Goal: Information Seeking & Learning: Check status

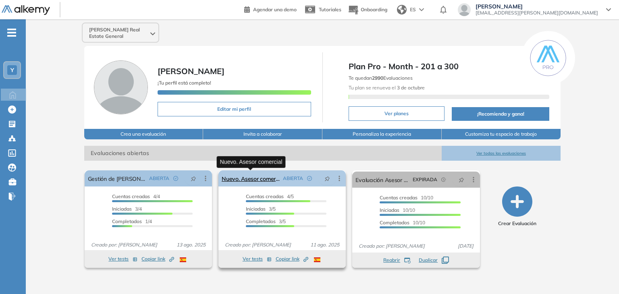
click at [264, 181] on link "Nuevo. Asesor comercial" at bounding box center [251, 179] width 58 height 16
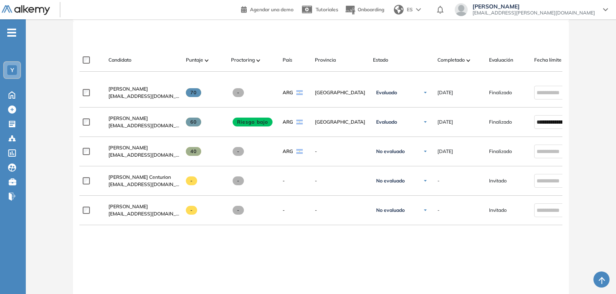
scroll to position [202, 0]
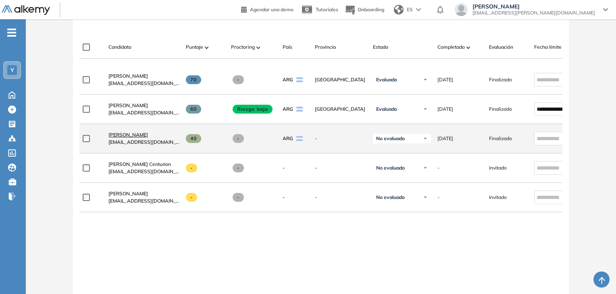
click at [124, 138] on span "[PERSON_NAME]" at bounding box center [128, 135] width 40 height 6
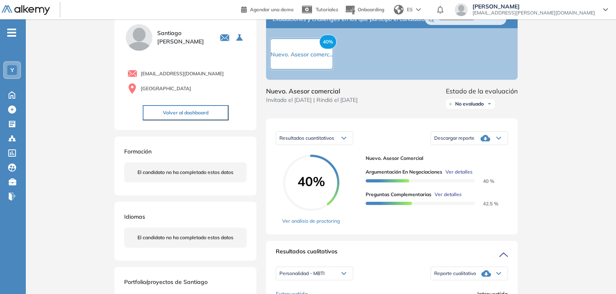
scroll to position [40, 0]
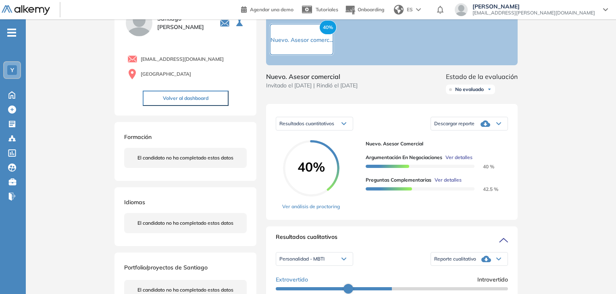
click at [486, 129] on icon at bounding box center [485, 124] width 10 height 10
click at [490, 156] on li "Descargar informe resumido" at bounding box center [465, 152] width 60 height 8
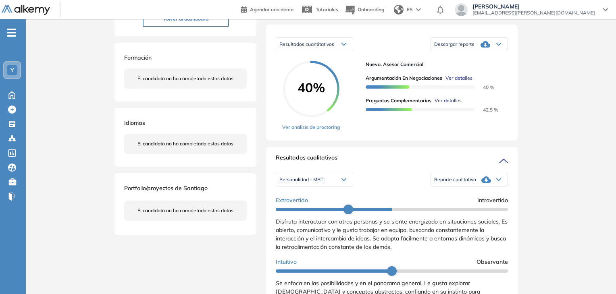
scroll to position [121, 0]
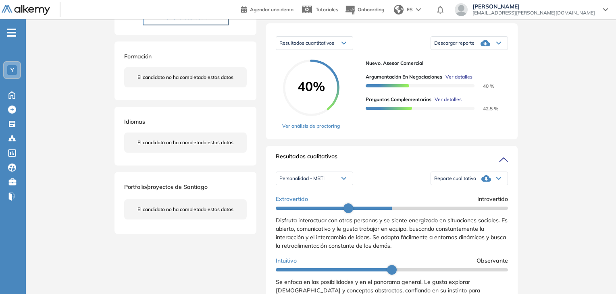
click at [341, 50] on div "Resultados cuantitativos" at bounding box center [314, 43] width 77 height 13
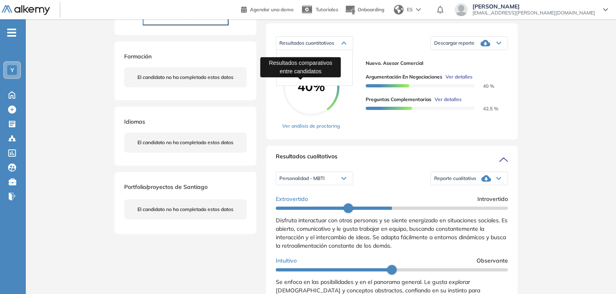
click at [316, 78] on span "Resultados relativos" at bounding box center [301, 75] width 42 height 6
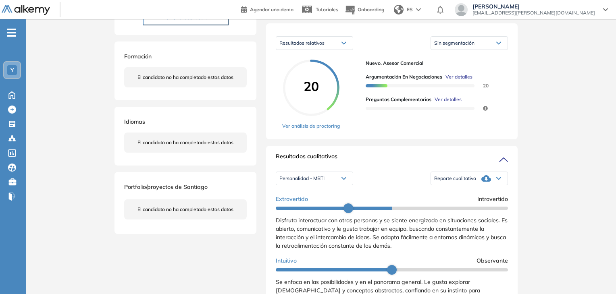
click at [338, 50] on div "Resultados relativos" at bounding box center [314, 43] width 77 height 13
click at [312, 63] on span "Resultados cuantitativos" at bounding box center [305, 60] width 50 height 6
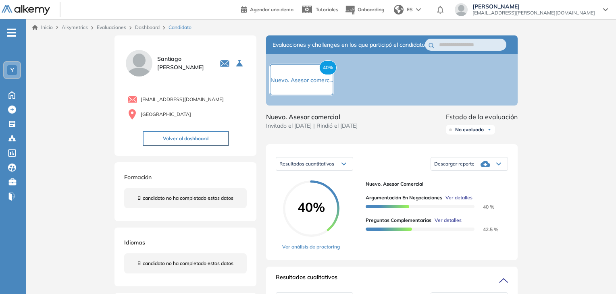
click at [475, 133] on span "No evaluado" at bounding box center [469, 130] width 29 height 6
click at [469, 164] on li "Evaluado" at bounding box center [464, 160] width 19 height 8
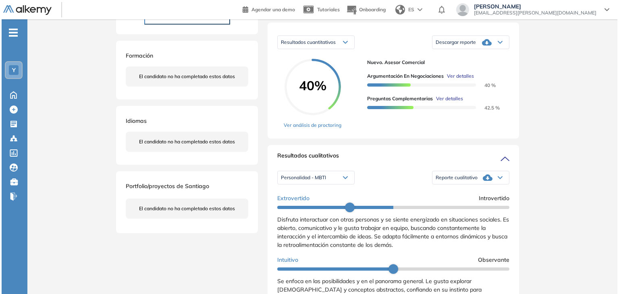
scroll to position [121, 0]
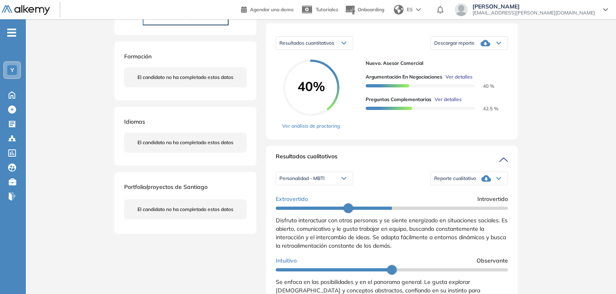
click at [453, 103] on span "Ver detalles" at bounding box center [448, 99] width 27 height 7
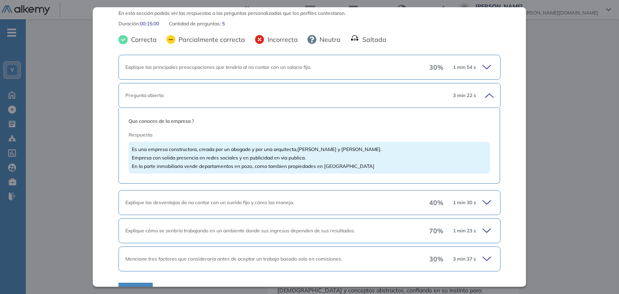
scroll to position [58, 0]
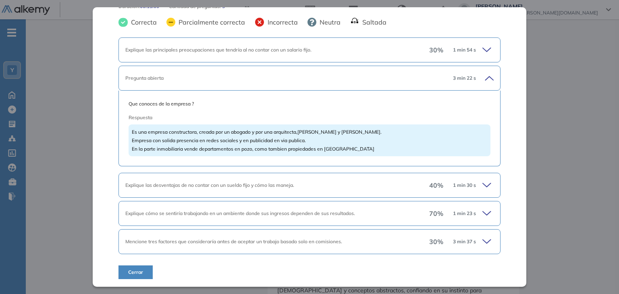
click at [485, 183] on icon at bounding box center [487, 185] width 8 height 4
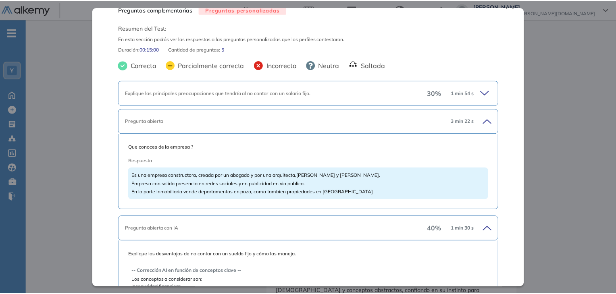
scroll to position [0, 0]
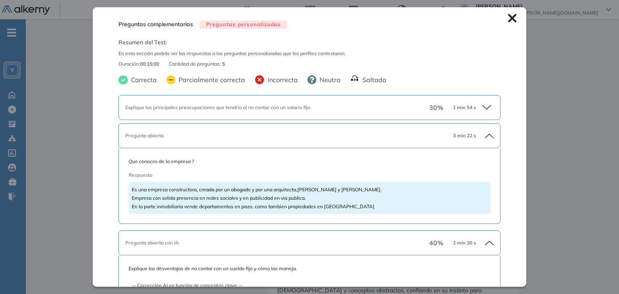
click at [508, 18] on icon at bounding box center [512, 18] width 9 height 9
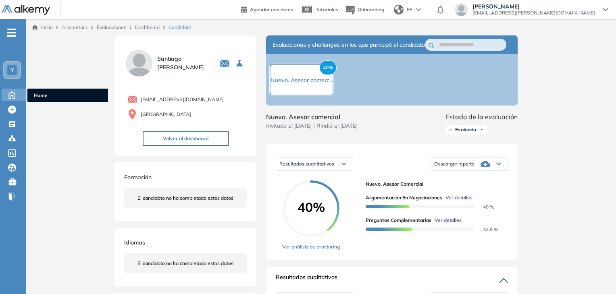
click at [15, 96] on icon at bounding box center [12, 94] width 14 height 10
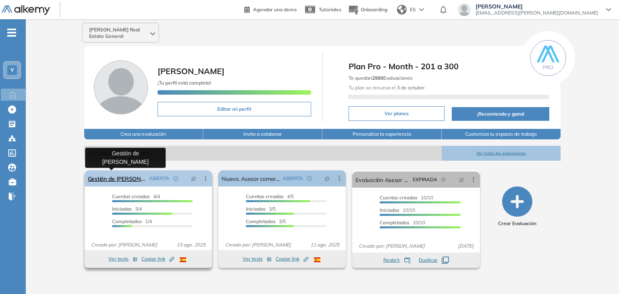
click at [121, 181] on link "Gestión de [PERSON_NAME]" at bounding box center [117, 179] width 58 height 16
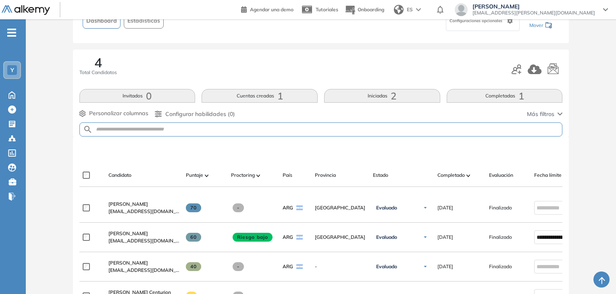
scroll to position [81, 0]
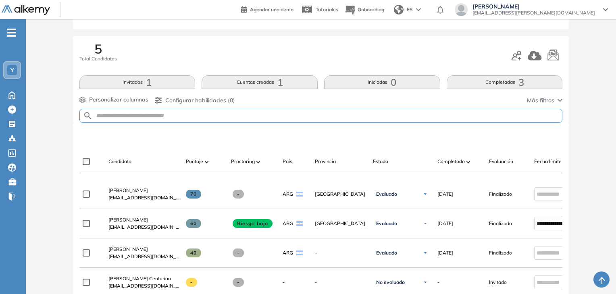
click at [491, 102] on div "Personalizar columnas Personalizar columnas Candidato [PERSON_NAME] Puntaje [PE…" at bounding box center [320, 101] width 483 height 10
click at [506, 84] on button "Completadas 1" at bounding box center [505, 82] width 116 height 14
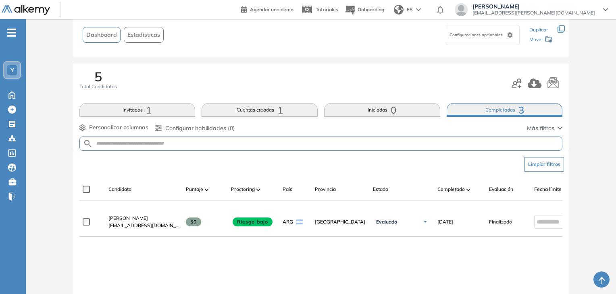
scroll to position [40, 0]
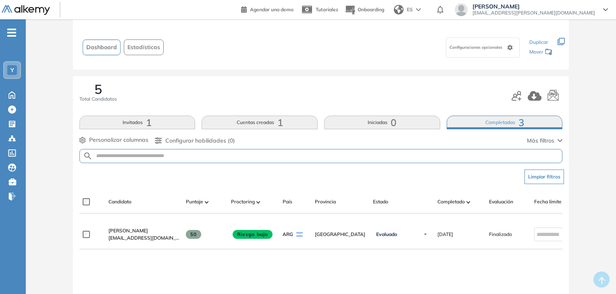
click at [149, 123] on span "1" at bounding box center [149, 123] width 6 height 0
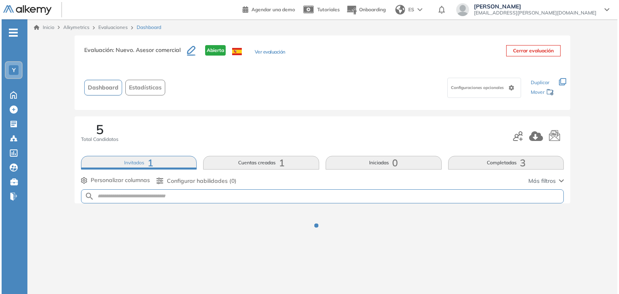
scroll to position [0, 0]
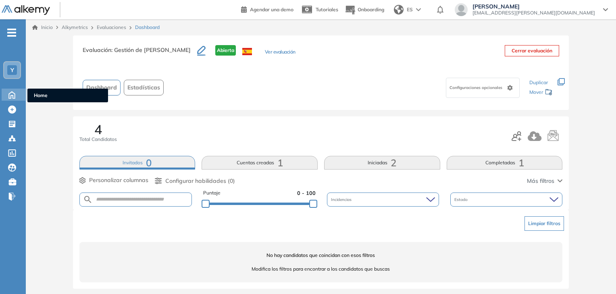
click at [11, 95] on icon at bounding box center [12, 95] width 6 height 7
